Goal: Information Seeking & Learning: Check status

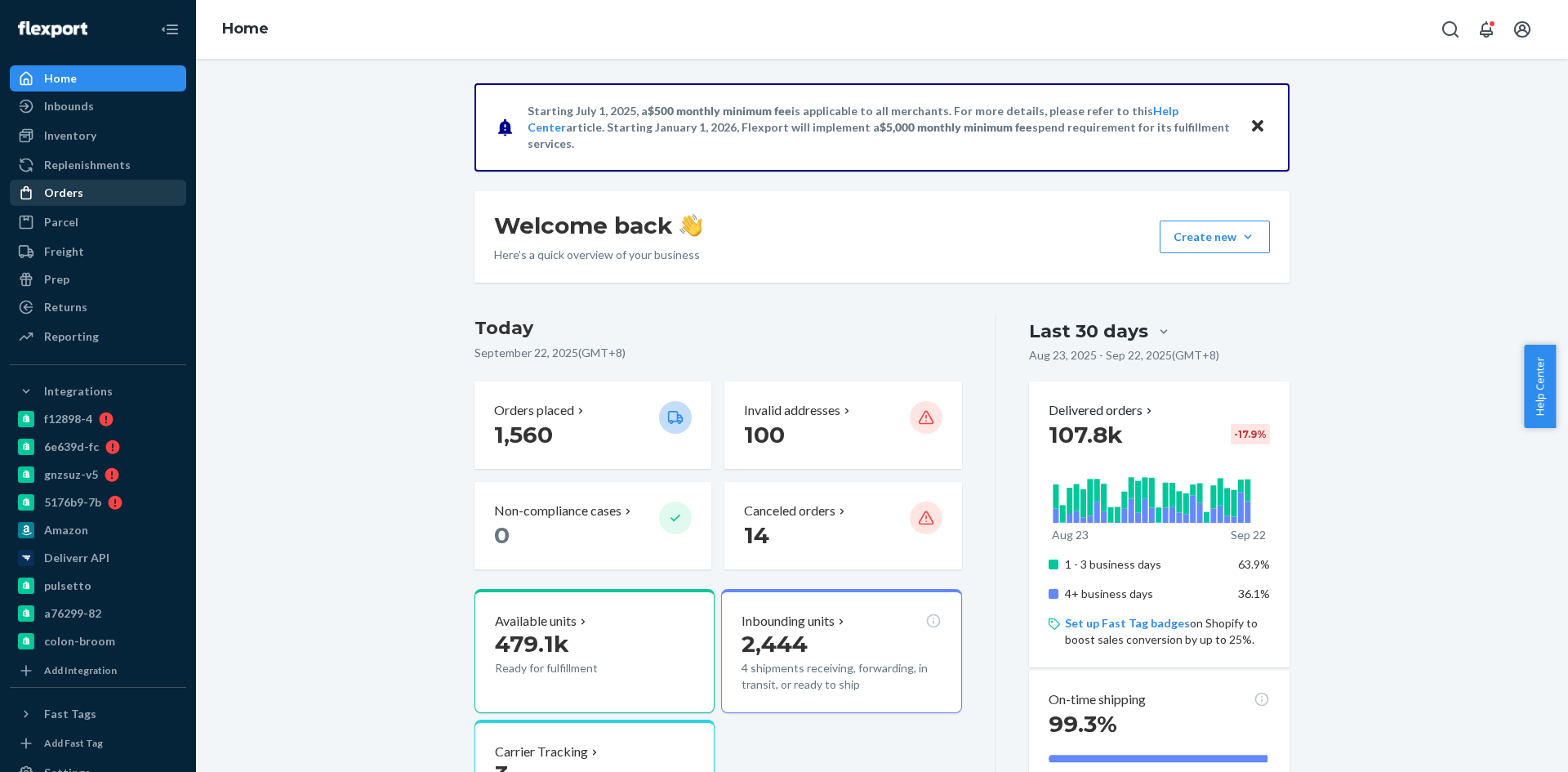
click at [76, 191] on div "Orders" at bounding box center [64, 193] width 39 height 16
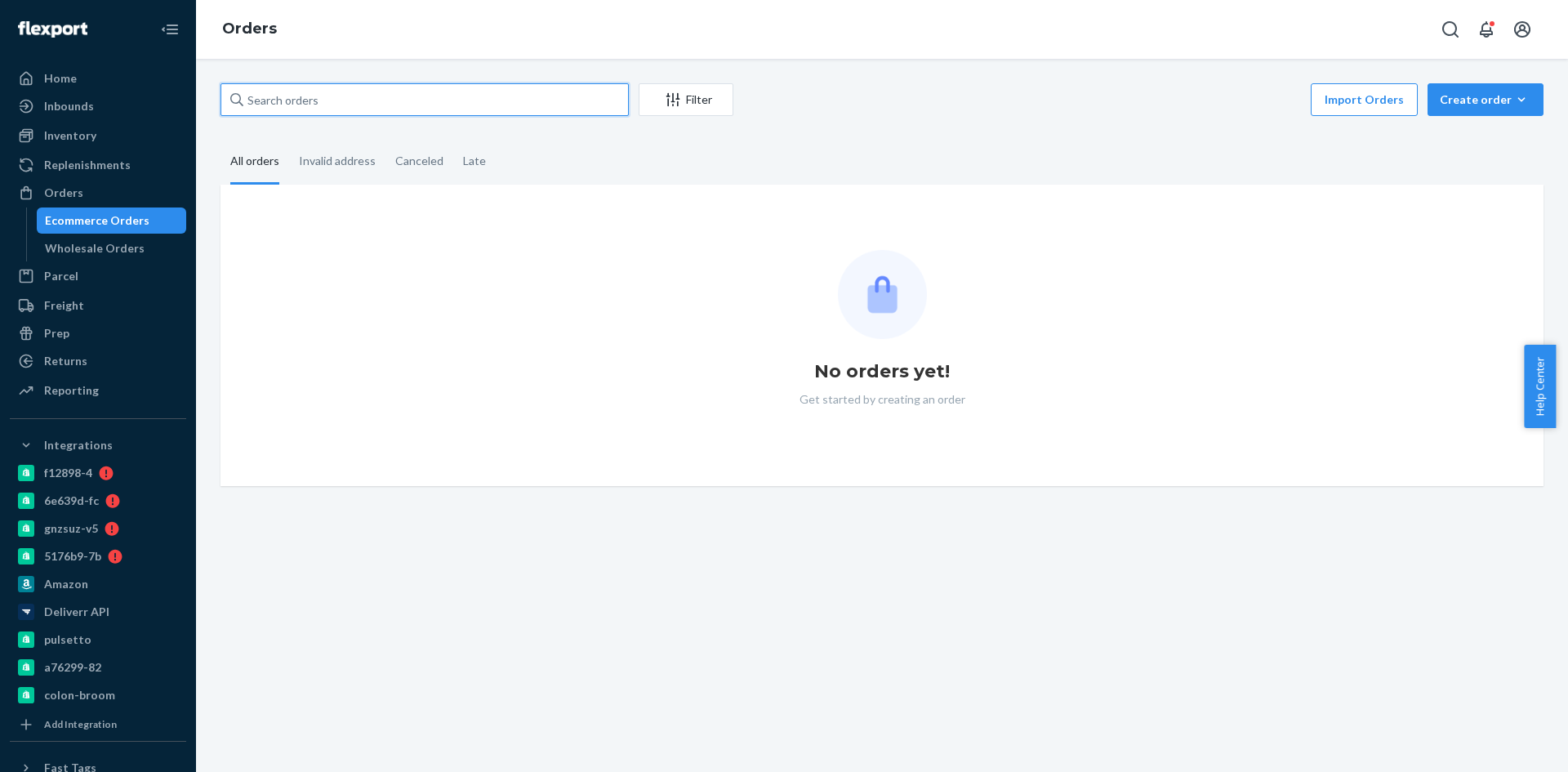
click at [374, 103] on input "text" at bounding box center [424, 99] width 408 height 33
paste input "2637702"
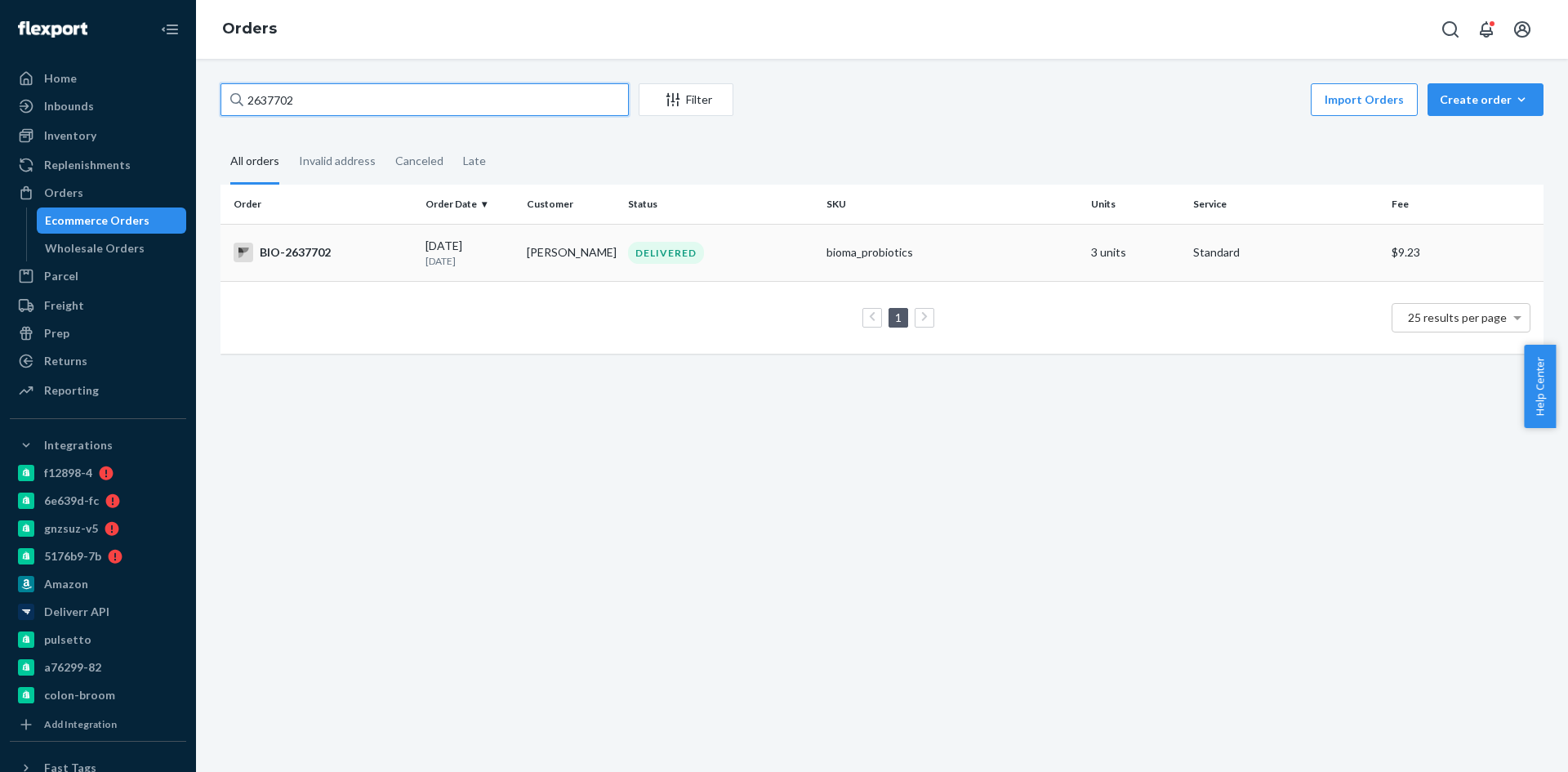
type input "2637702"
click at [297, 255] on div "BIO-2637702" at bounding box center [323, 252] width 179 height 20
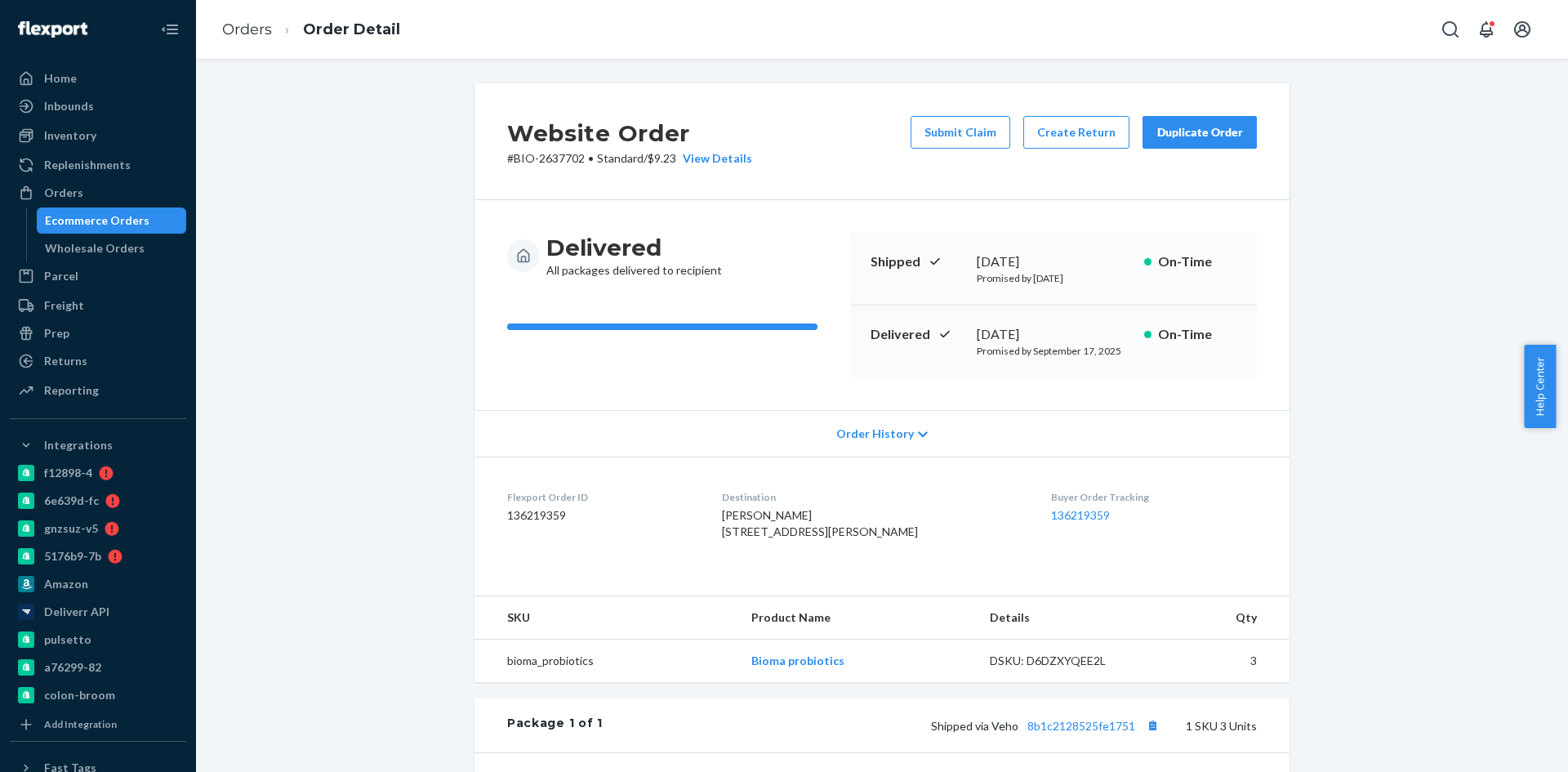
drag, startPoint x: 469, startPoint y: 211, endPoint x: 457, endPoint y: 212, distance: 12.0
click at [465, 211] on div "Website Order # BIO-2637702 • Standard / $9.23 View Details Submit Claim Create…" at bounding box center [882, 573] width 840 height 981
click at [462, 212] on div "Website Order # BIO-2637702 • Standard / $9.23 View Details Submit Claim Create…" at bounding box center [882, 573] width 840 height 981
click at [449, 214] on div "Website Order # BIO-2637702 • Standard / $9.23 View Details Submit Claim Create…" at bounding box center [882, 583] width 1347 height 1000
click at [447, 214] on div "Website Order # BIO-2637702 • Standard / $9.23 View Details Submit Claim Create…" at bounding box center [882, 583] width 1347 height 1000
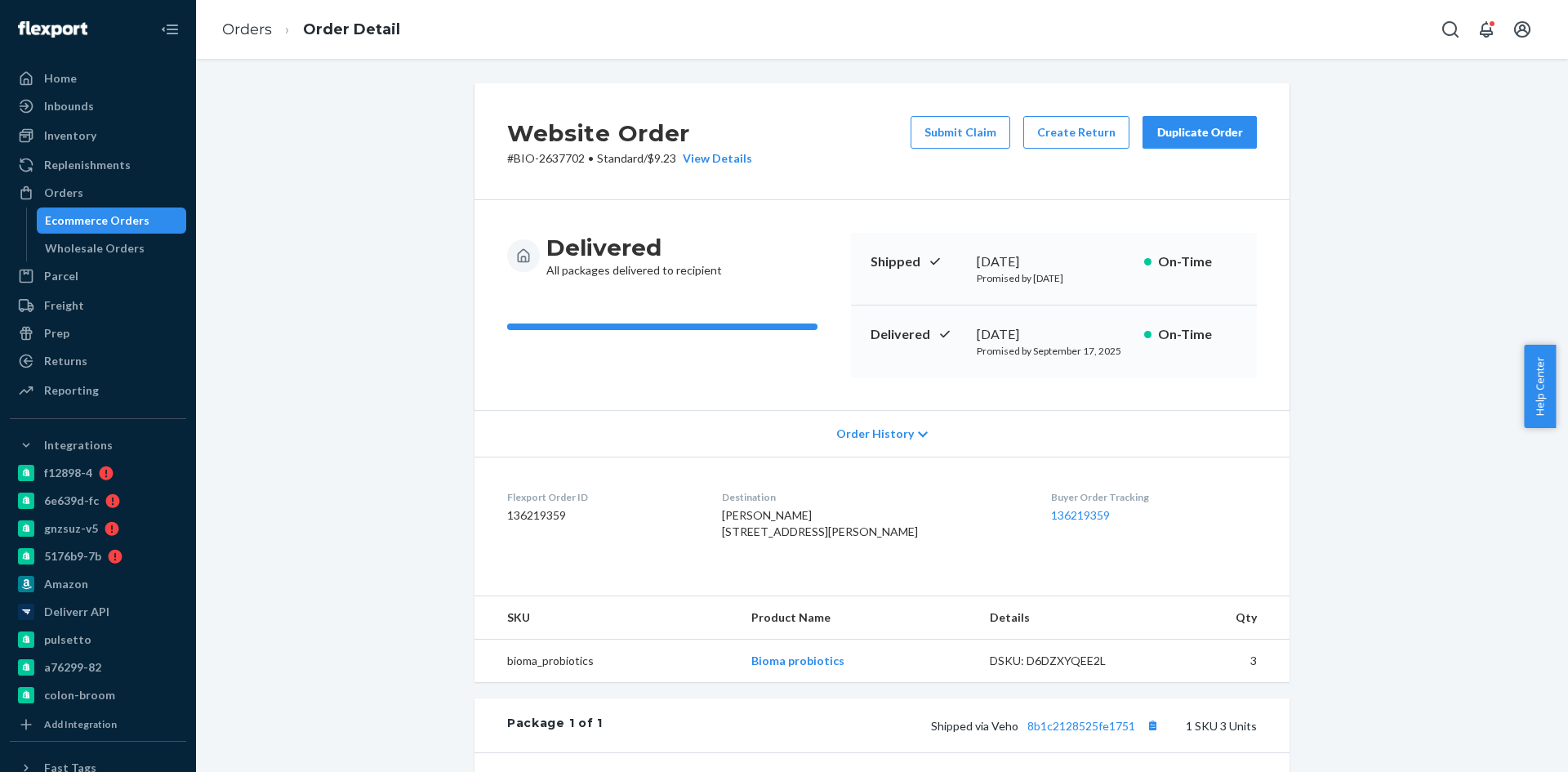
drag, startPoint x: 445, startPoint y: 218, endPoint x: 392, endPoint y: 251, distance: 62.4
click at [426, 230] on div "Website Order # BIO-2637702 • Standard / $9.23 View Details Submit Claim Create…" at bounding box center [882, 583] width 1347 height 1000
click at [391, 252] on div "Website Order # BIO-2637702 • Standard / $9.23 View Details Submit Claim Create…" at bounding box center [882, 583] width 1347 height 1000
click at [390, 253] on div "Website Order # BIO-2637702 • Standard / $9.23 View Details Submit Claim Create…" at bounding box center [882, 583] width 1347 height 1000
drag, startPoint x: 300, startPoint y: 282, endPoint x: 289, endPoint y: 286, distance: 11.7
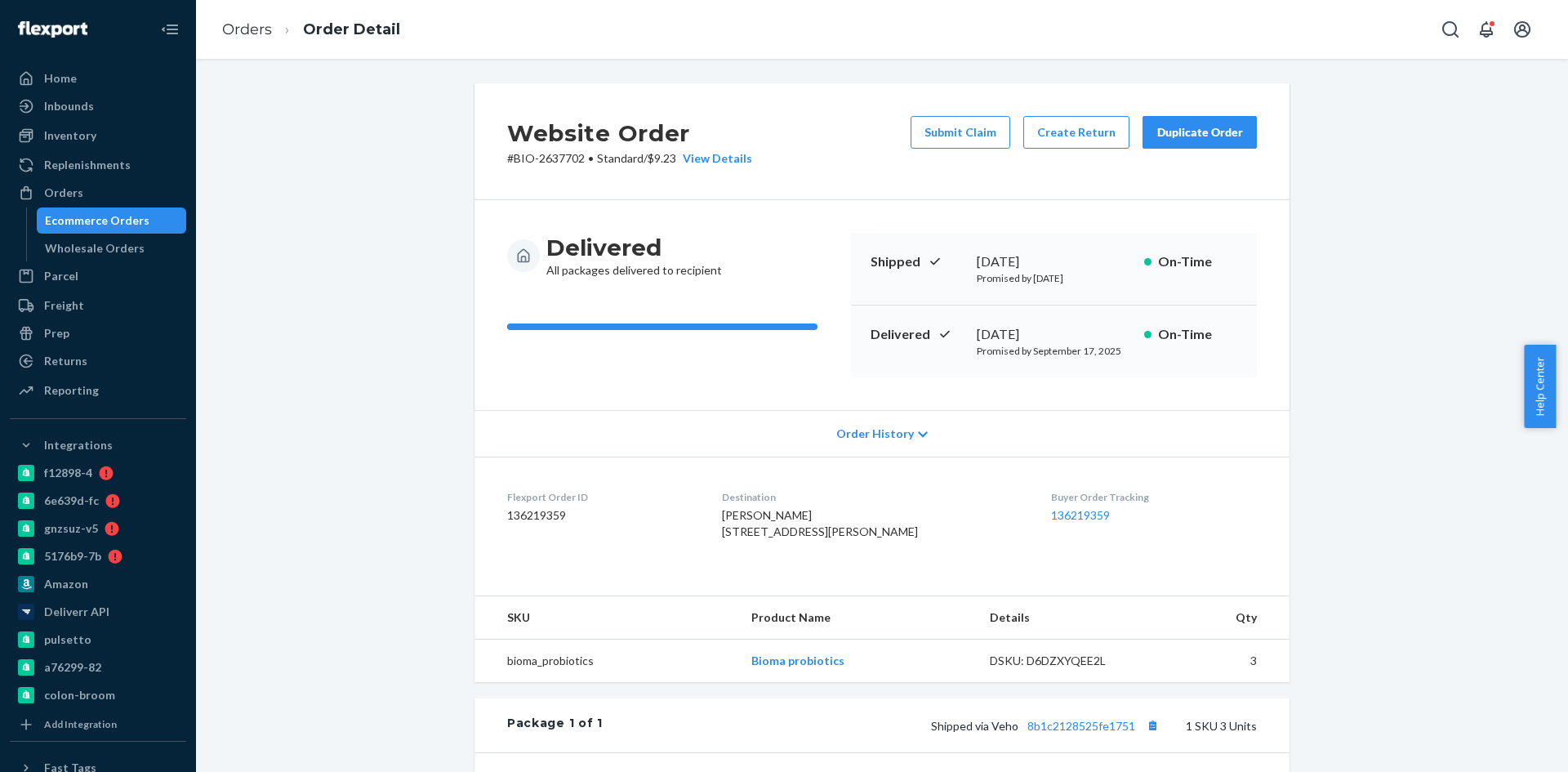
click at [289, 286] on div "Website Order # BIO-2637702 • Standard / $9.23 View Details Submit Claim Create…" at bounding box center [882, 583] width 1347 height 1000
click at [286, 291] on div "Website Order # BIO-2637702 • Standard / $9.23 View Details Submit Claim Create…" at bounding box center [882, 583] width 1347 height 1000
click at [281, 292] on div "Website Order # BIO-2637702 • Standard / $9.23 View Details Submit Claim Create…" at bounding box center [882, 583] width 1347 height 1000
click at [82, 214] on div "Ecommerce Orders" at bounding box center [97, 221] width 104 height 16
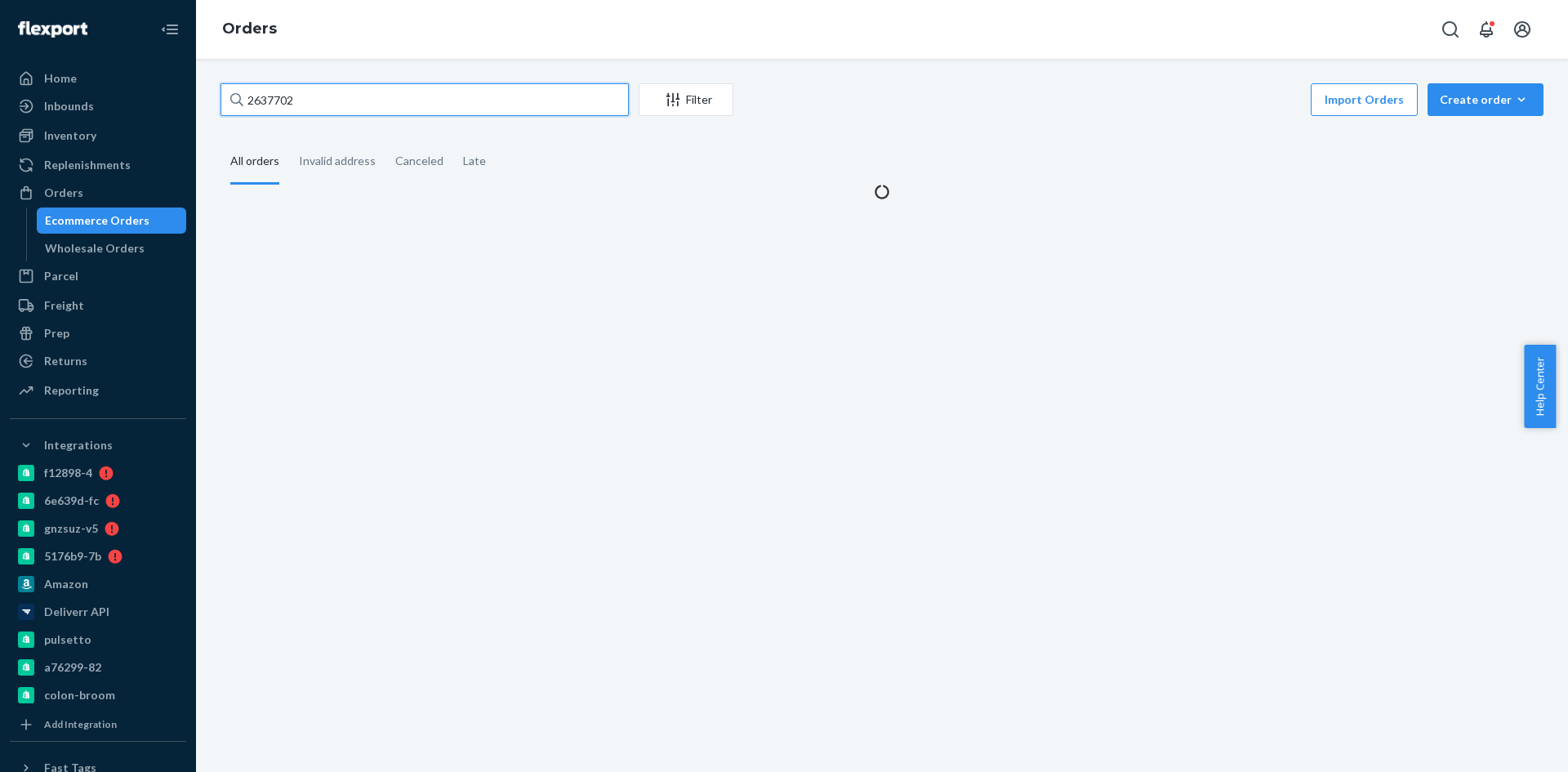
click at [339, 95] on input "2637702" at bounding box center [424, 99] width 408 height 33
paste input "769207"
click at [340, 94] on input "2769207" at bounding box center [424, 99] width 408 height 33
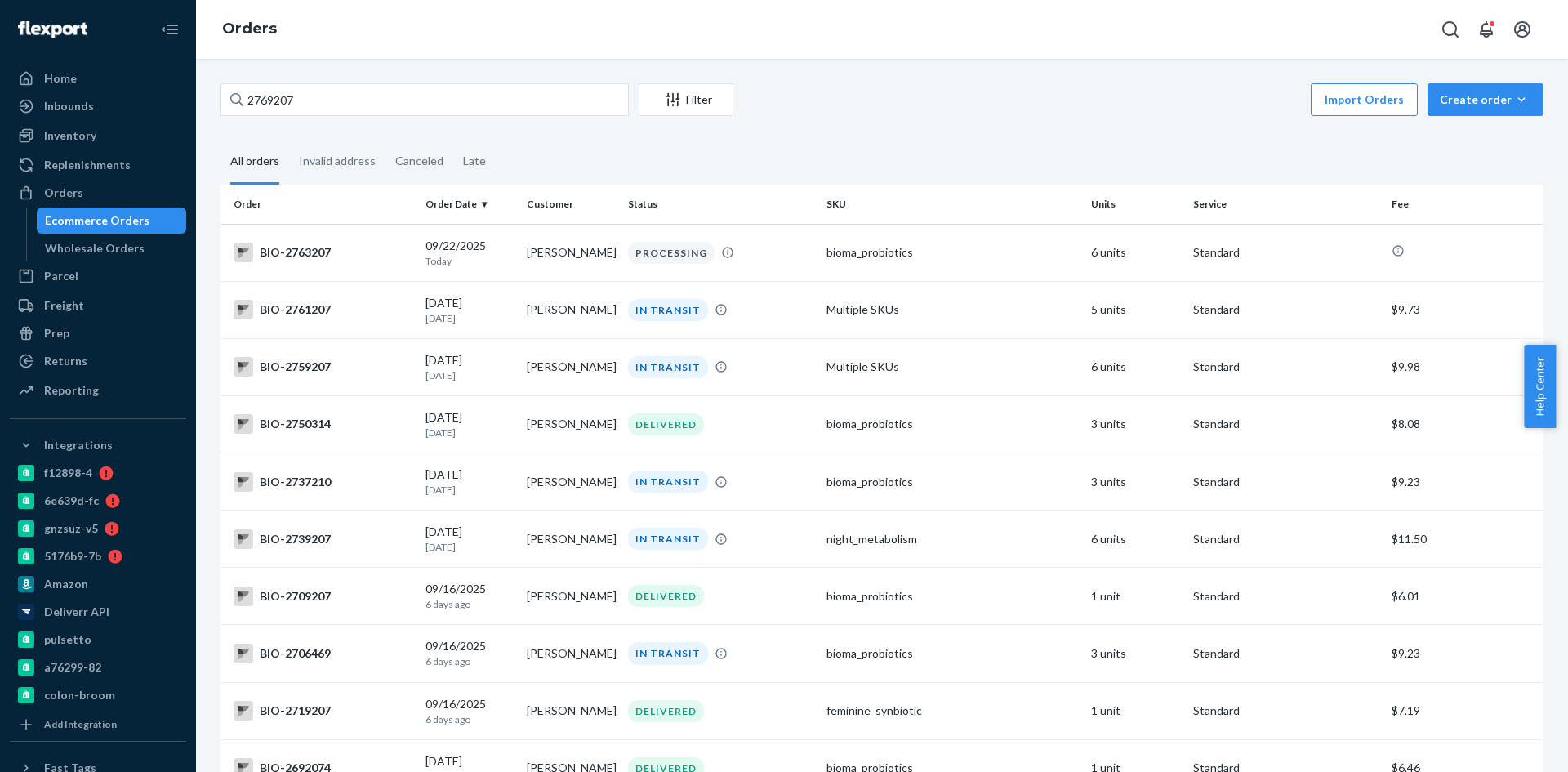
click at [259, 82] on div "2769207 Filter Import Orders Create order Ecommerce order Removal order All ord…" at bounding box center [882, 416] width 1372 height 713
click at [267, 94] on input "2769207" at bounding box center [424, 99] width 408 height 33
paste input "8905"
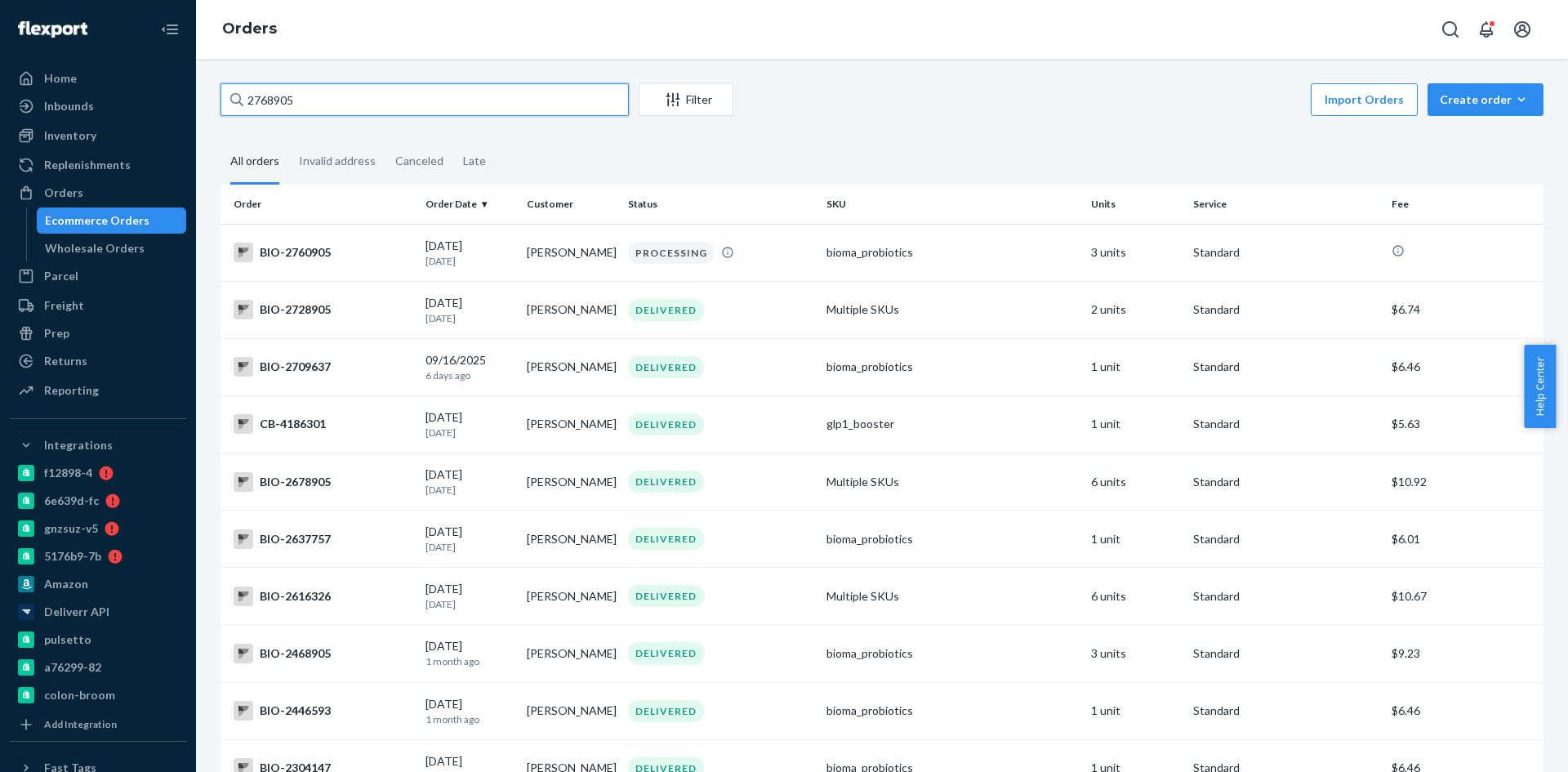
click at [277, 99] on input "2768905" at bounding box center [424, 99] width 408 height 33
paste input "[PERSON_NAME]"
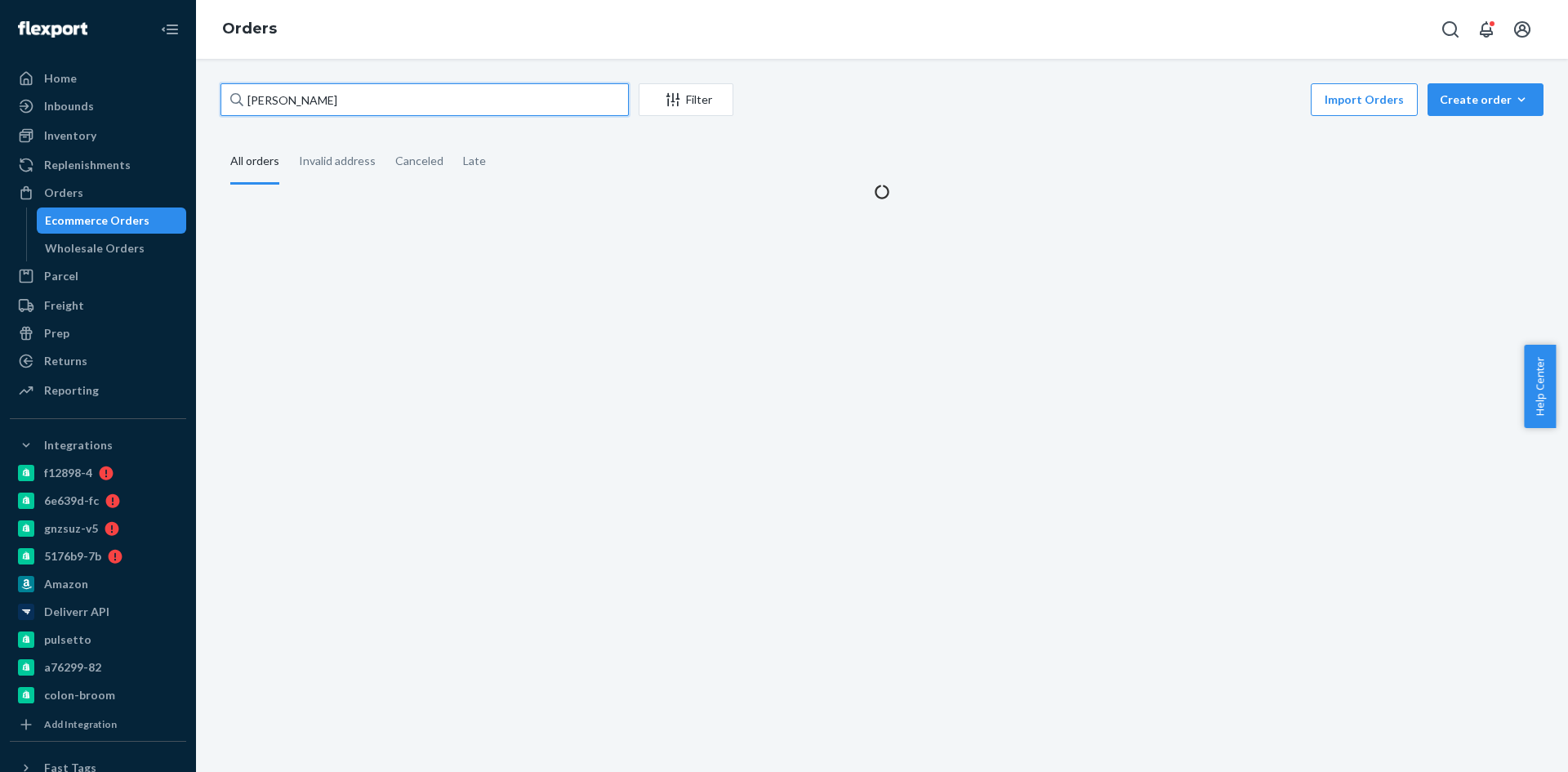
click at [263, 97] on input "[PERSON_NAME]" at bounding box center [424, 99] width 408 height 33
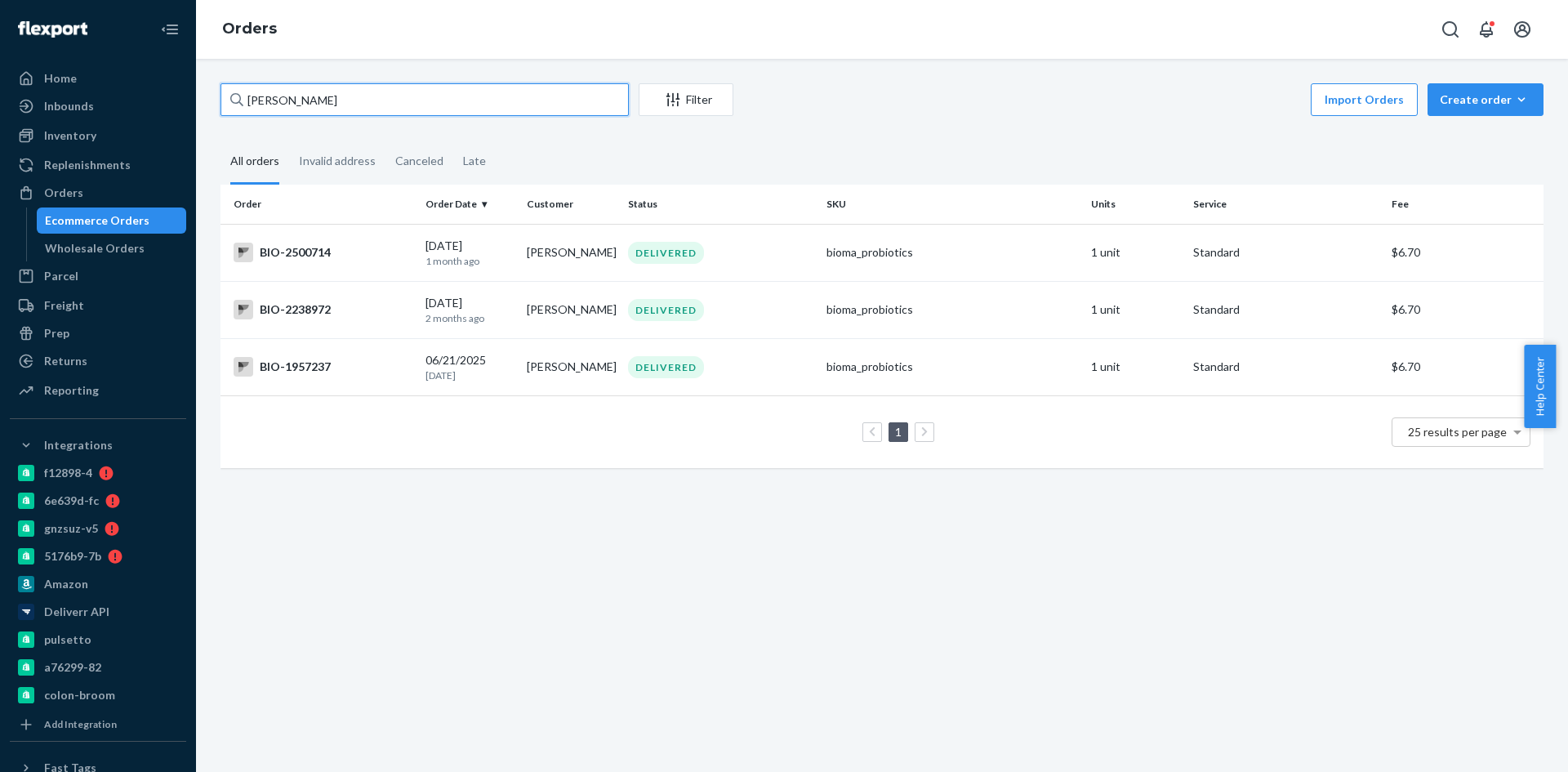
drag, startPoint x: 268, startPoint y: 97, endPoint x: 224, endPoint y: 99, distance: 44.0
click at [224, 99] on input "[PERSON_NAME]" at bounding box center [424, 99] width 408 height 33
click at [314, 103] on input "[PERSON_NAME]" at bounding box center [424, 99] width 408 height 33
paste input "2722237"
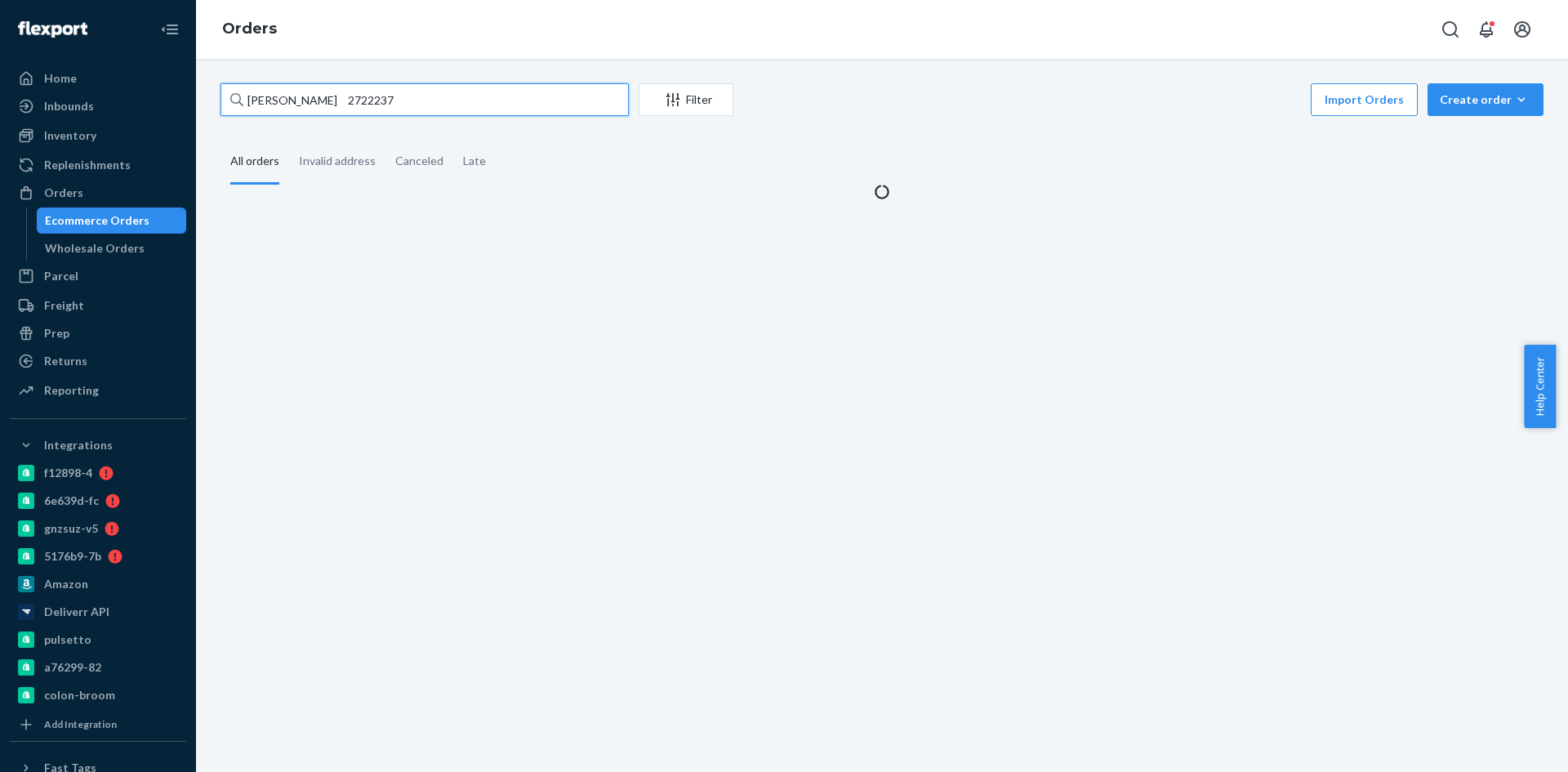
paste input "text"
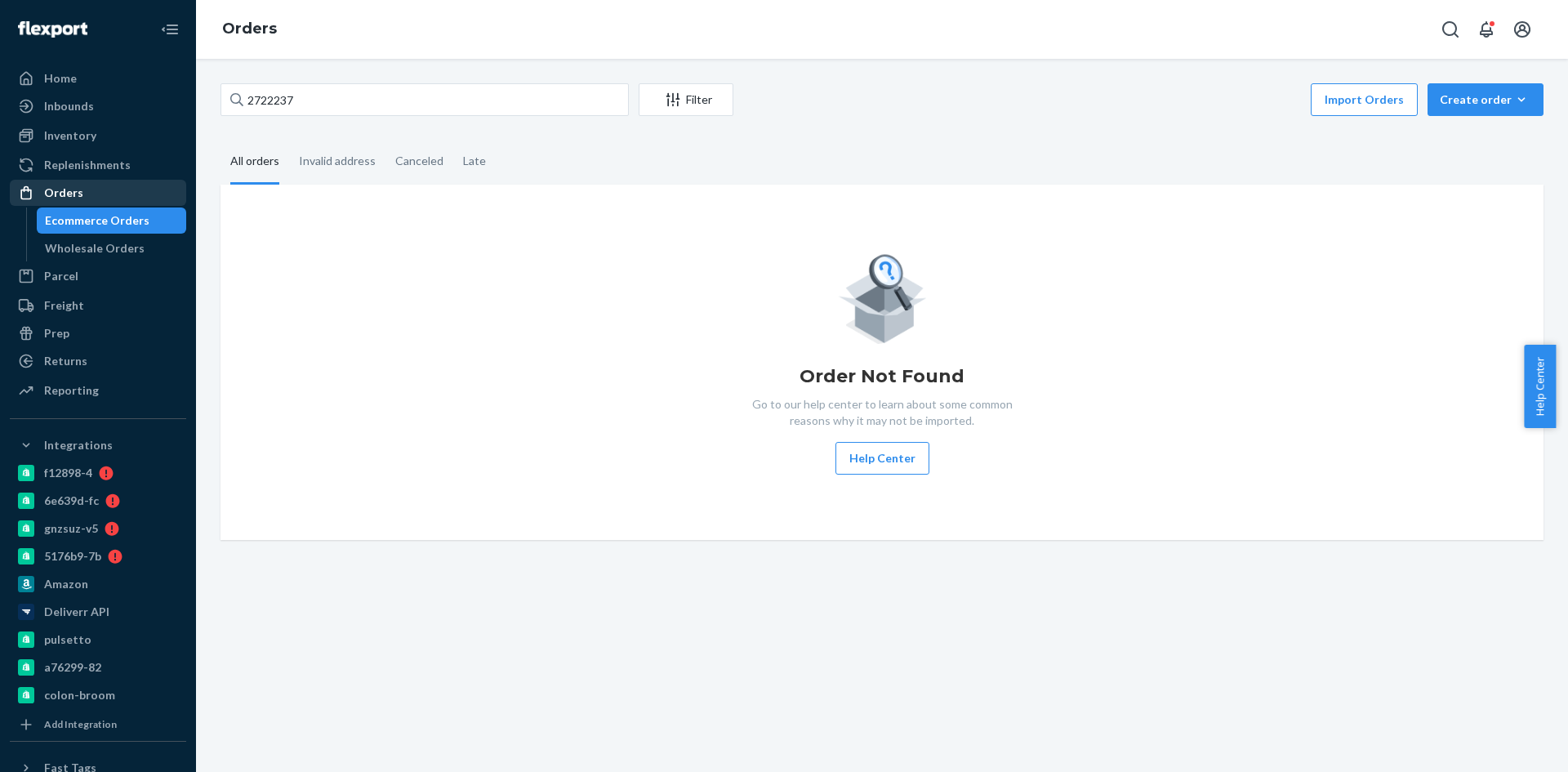
click at [64, 182] on div "Orders" at bounding box center [98, 193] width 173 height 23
click at [77, 235] on div "Ecommerce Orders Wholesale Orders" at bounding box center [107, 235] width 161 height 54
click at [81, 223] on div "Ecommerce Orders" at bounding box center [97, 221] width 104 height 16
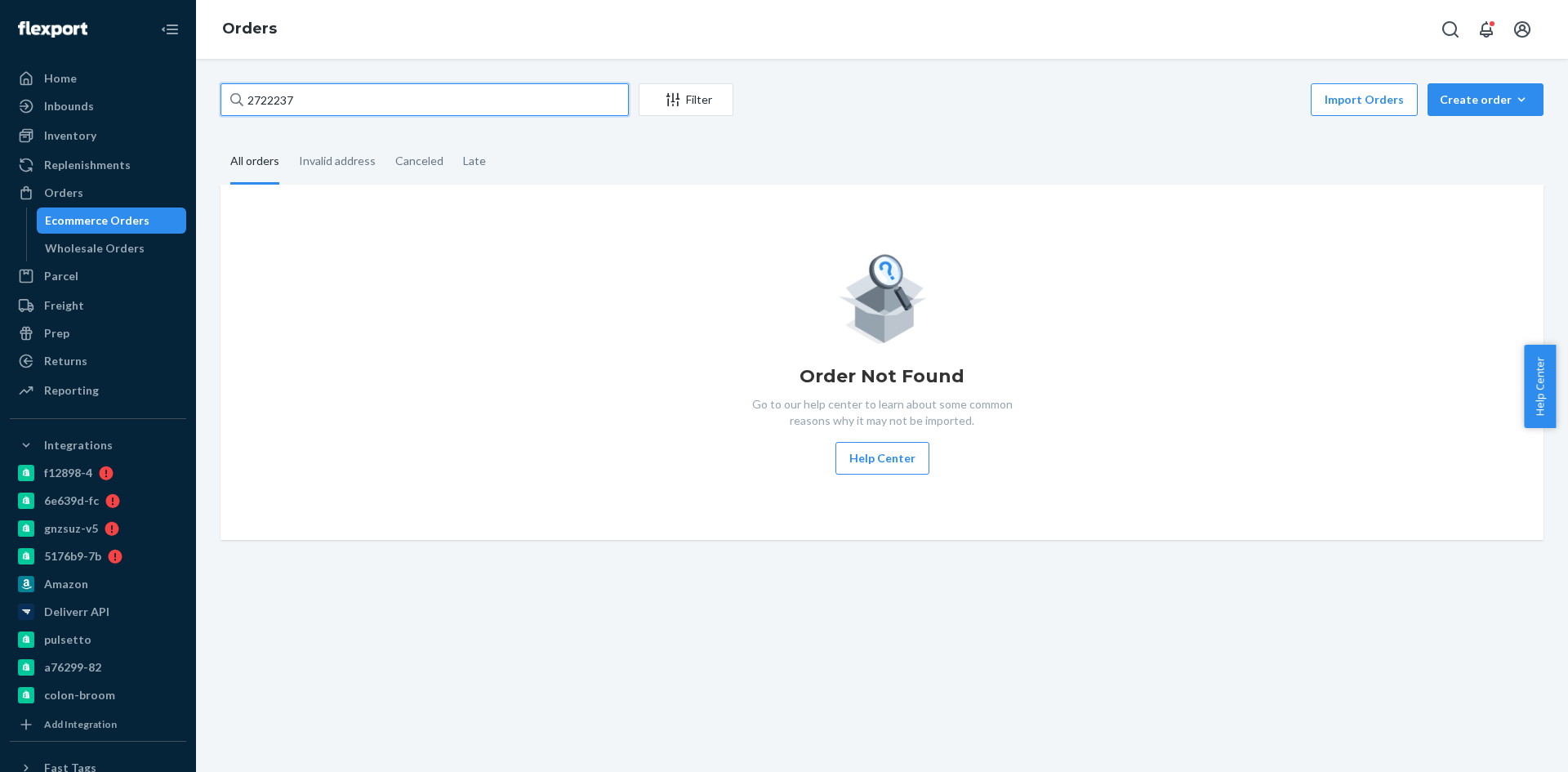
drag, startPoint x: 270, startPoint y: 103, endPoint x: 220, endPoint y: 102, distance: 50.0
click at [223, 103] on input "2722237" at bounding box center [424, 99] width 408 height 33
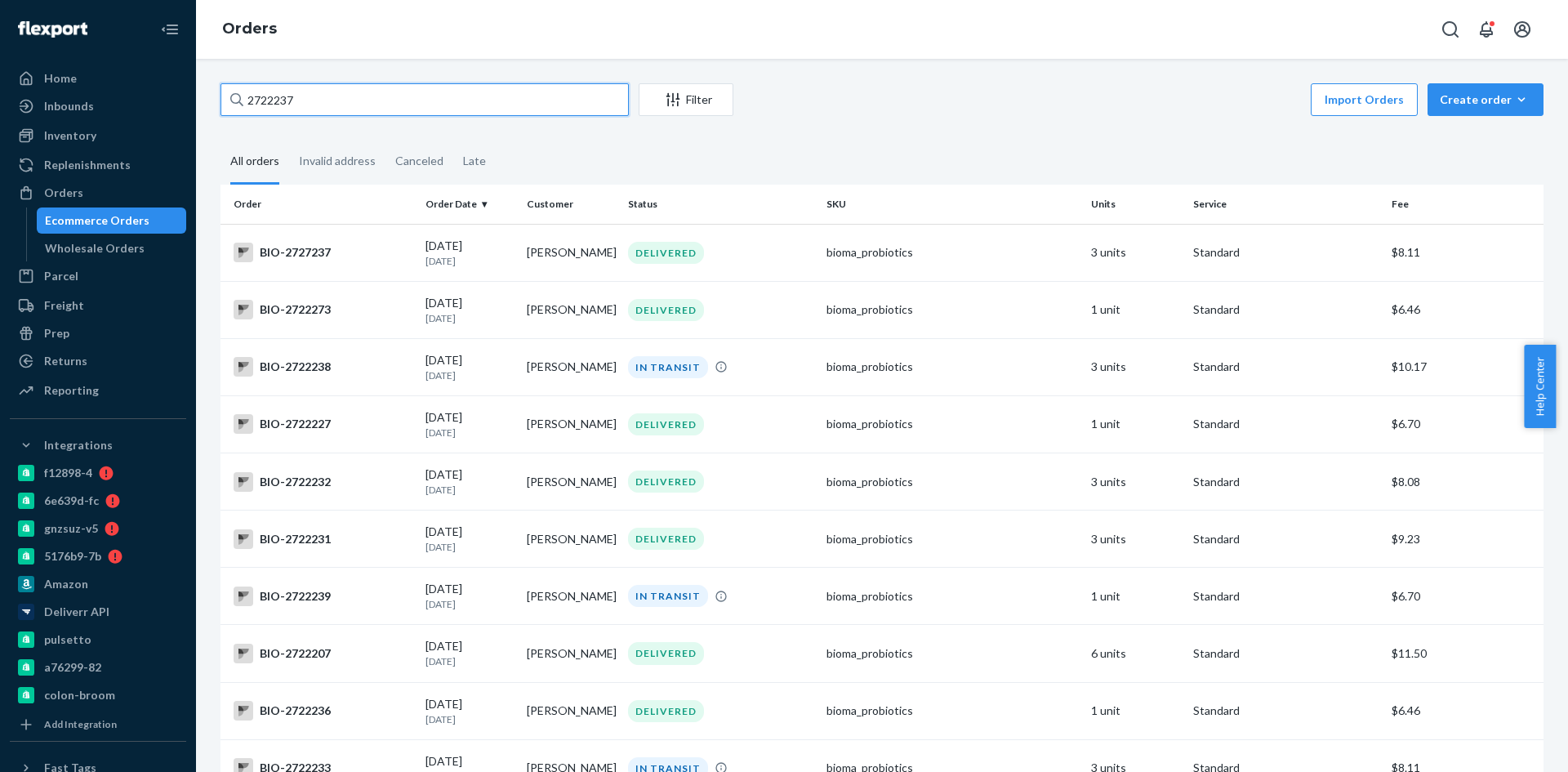
click at [305, 89] on input "2722237" at bounding box center [424, 99] width 408 height 33
click at [265, 75] on div "2722237 Filter Import Orders Create order Ecommerce order Removal order All ord…" at bounding box center [882, 416] width 1372 height 713
click at [268, 98] on input "2722237" at bounding box center [424, 99] width 408 height 33
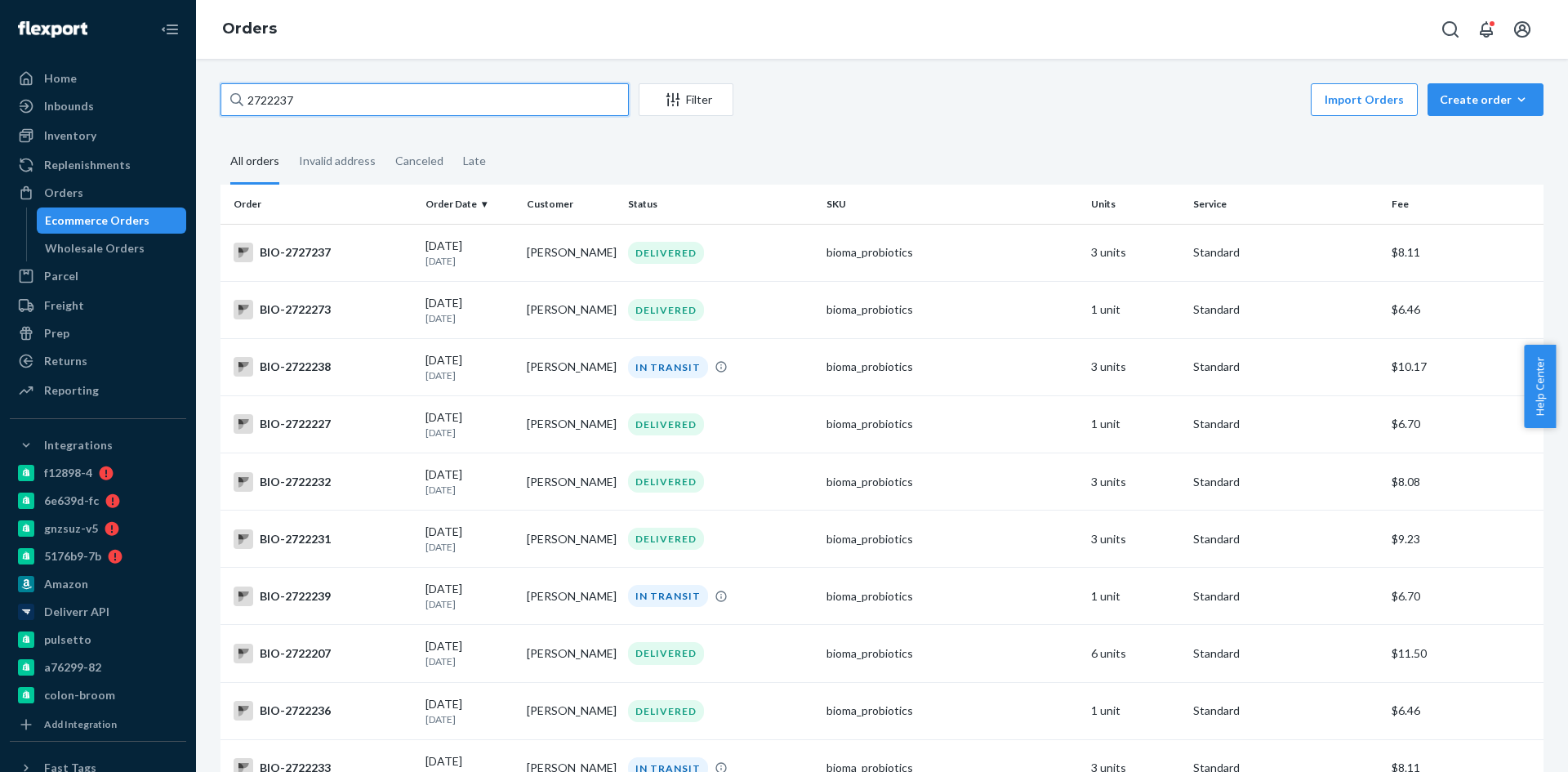
paste input "[PERSON_NAME]"
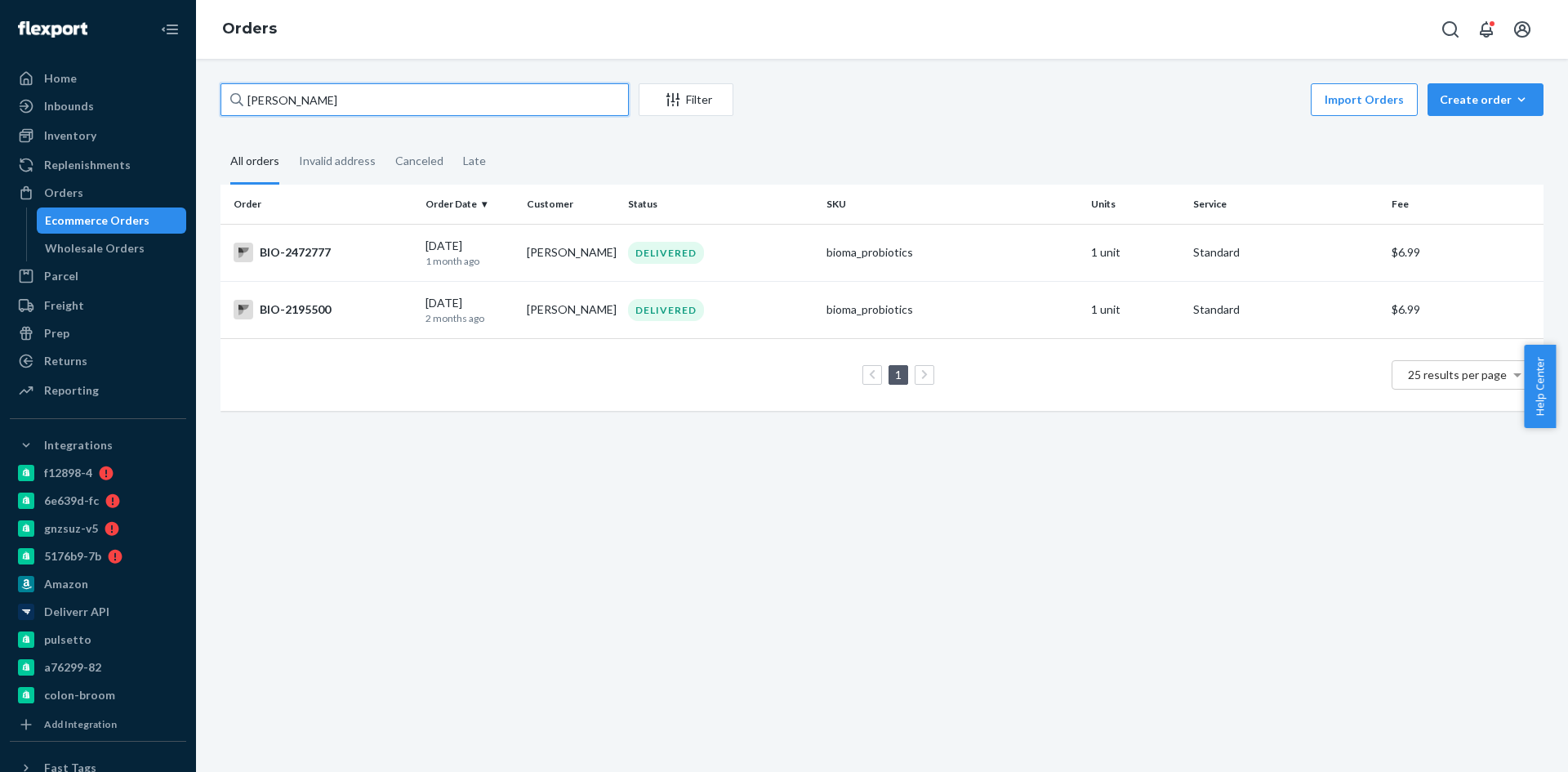
click at [288, 99] on input "[PERSON_NAME]" at bounding box center [424, 99] width 408 height 33
paste input "2764250"
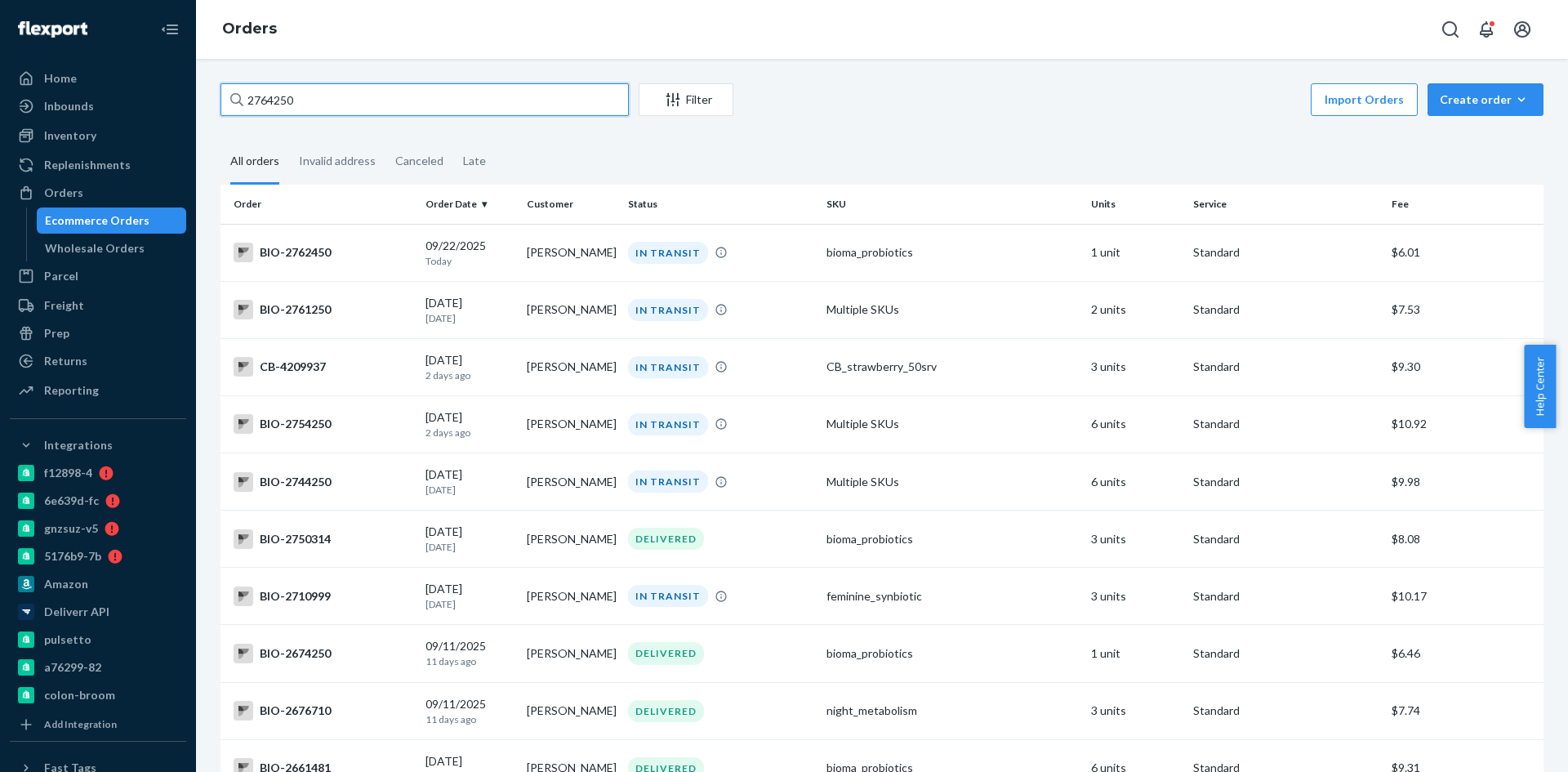
click at [274, 93] on input "2764250" at bounding box center [424, 99] width 408 height 33
paste input "[PERSON_NAME] [PERSON_NAME]"
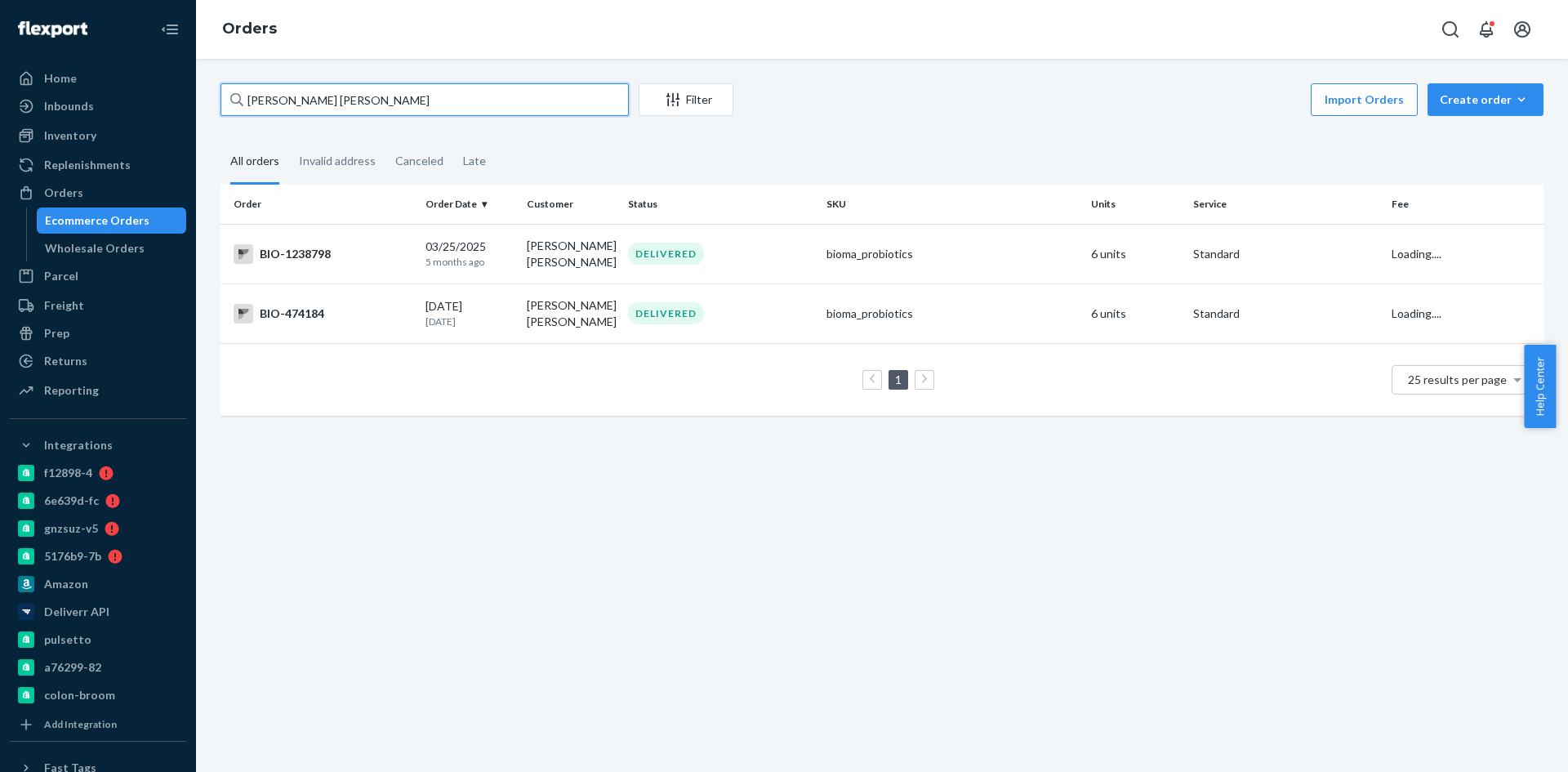
click at [267, 100] on input "[PERSON_NAME] [PERSON_NAME]" at bounding box center [424, 99] width 408 height 33
click at [305, 85] on input "[PERSON_NAME] [PERSON_NAME]" at bounding box center [424, 99] width 408 height 33
paste input "2770799"
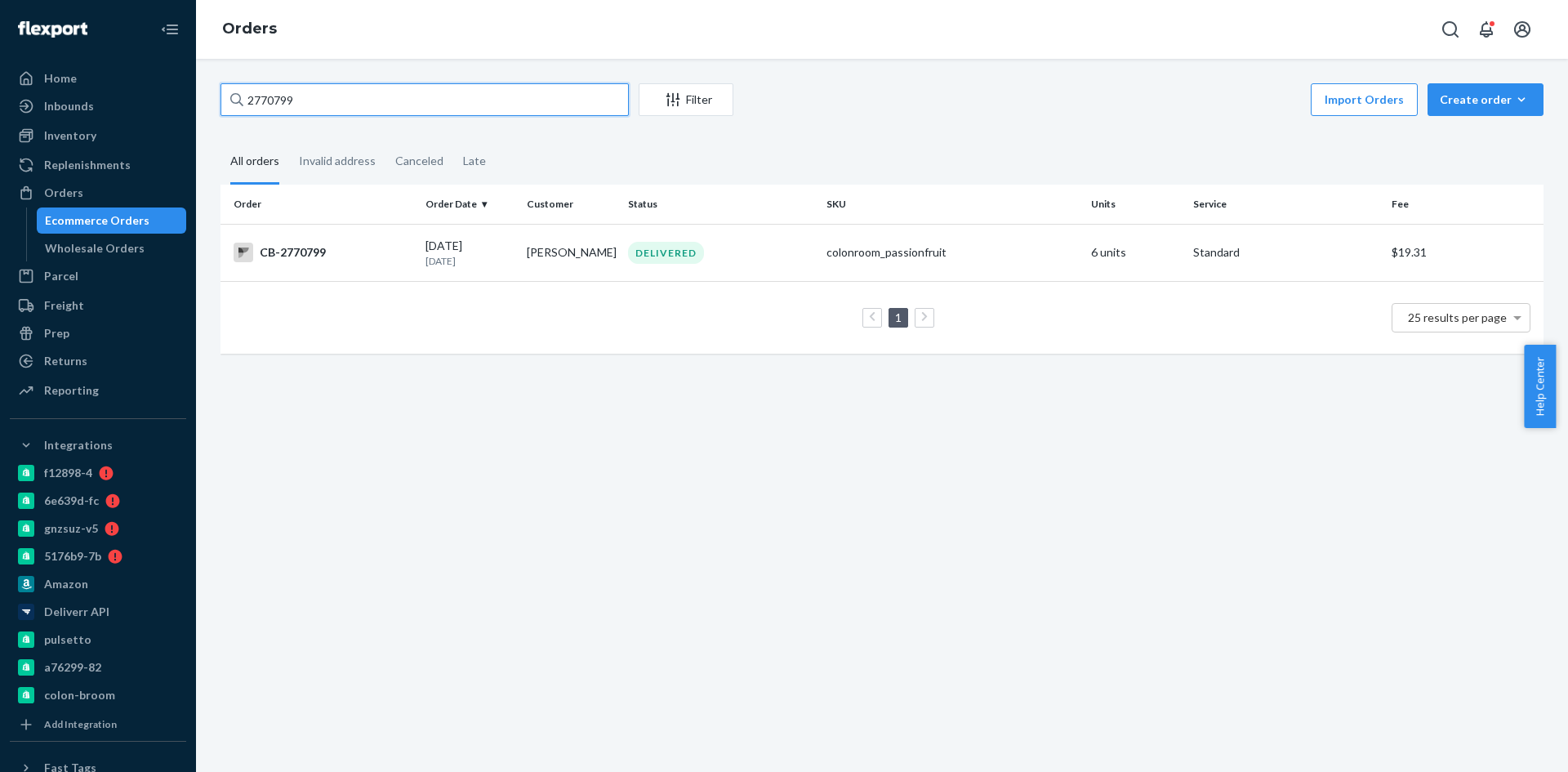
click at [270, 91] on input "2770799" at bounding box center [424, 99] width 408 height 33
paste input "[PERSON_NAME]"
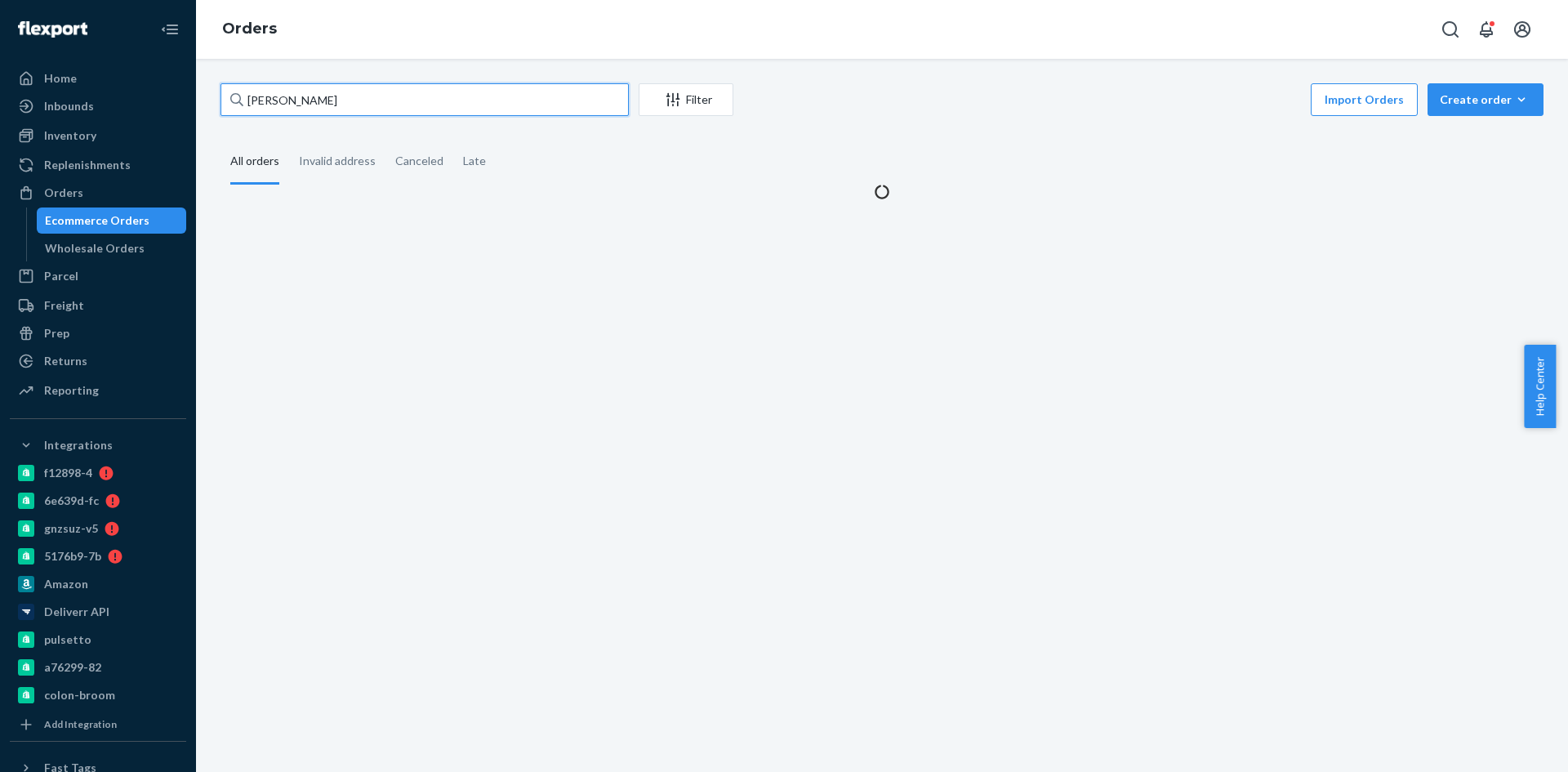
type input "[PERSON_NAME]"
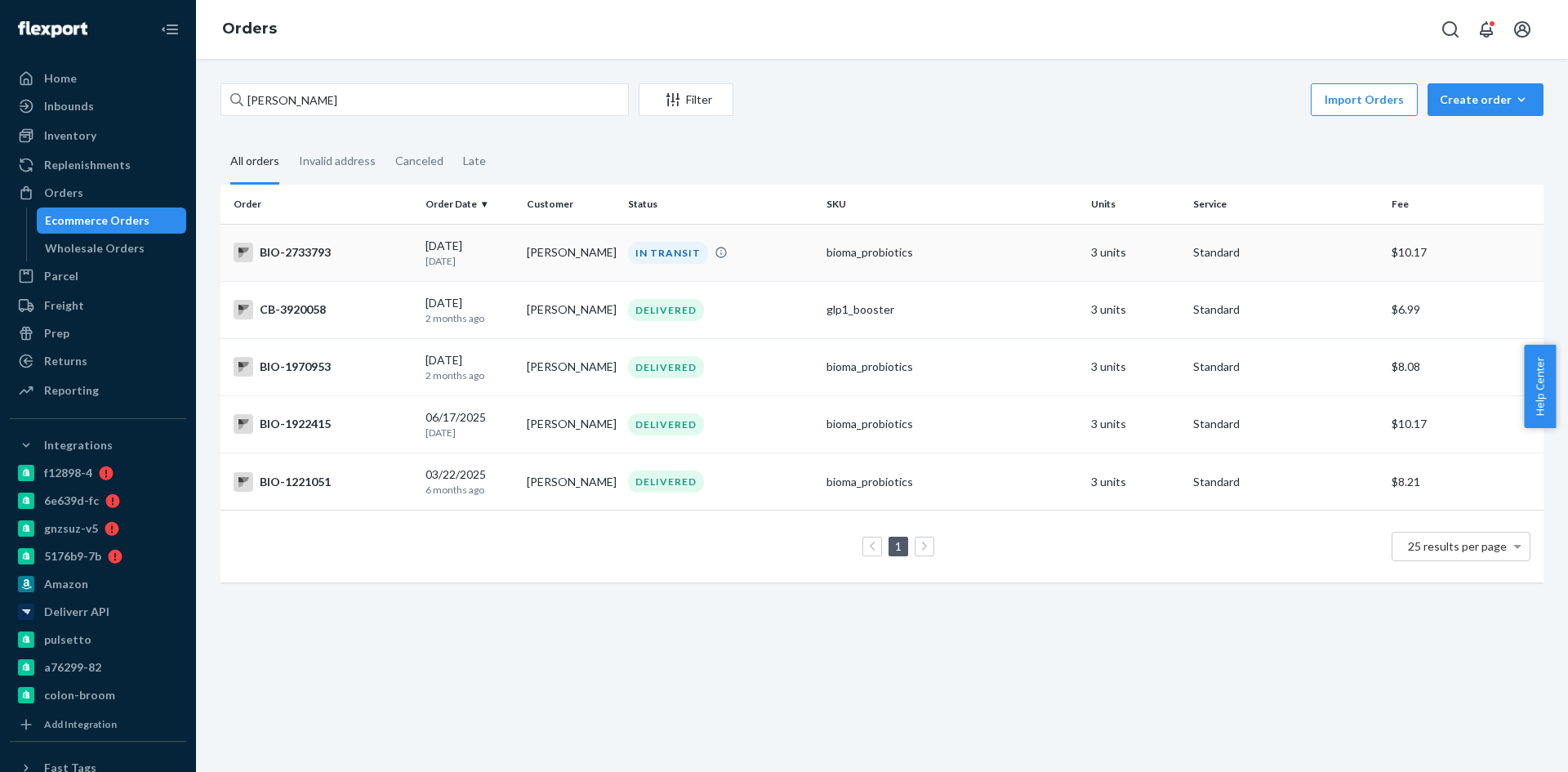
click at [305, 255] on div "BIO-2733793" at bounding box center [323, 252] width 179 height 20
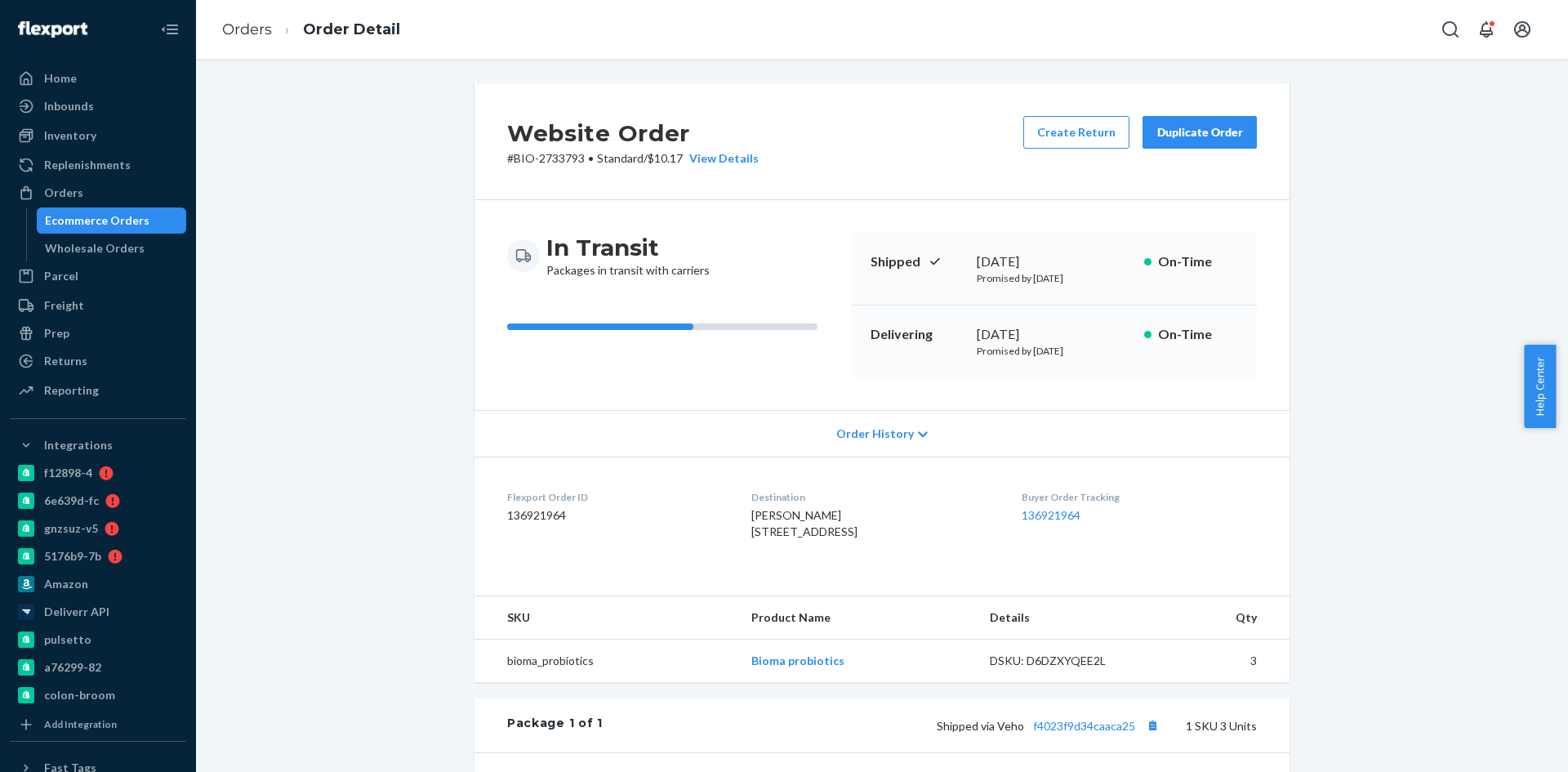
click at [557, 159] on p "# BIO-2733793 • Standard / $10.17 View Details" at bounding box center [633, 159] width 251 height 16
click at [556, 159] on p "# BIO-2733793 • Standard / $10.17 View Details" at bounding box center [633, 159] width 251 height 16
copy p "2733793"
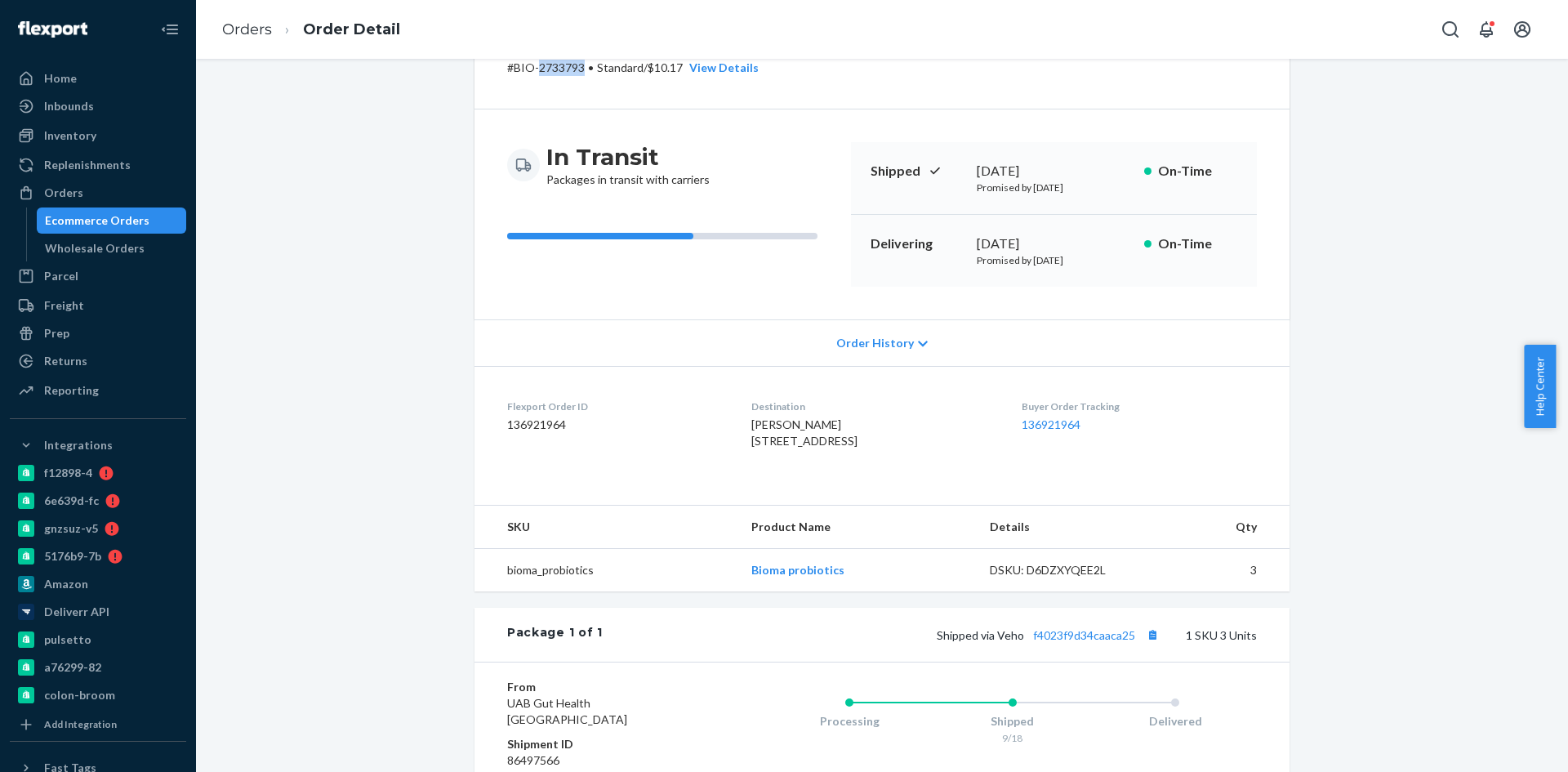
scroll to position [327, 0]
